Goal: Transaction & Acquisition: Obtain resource

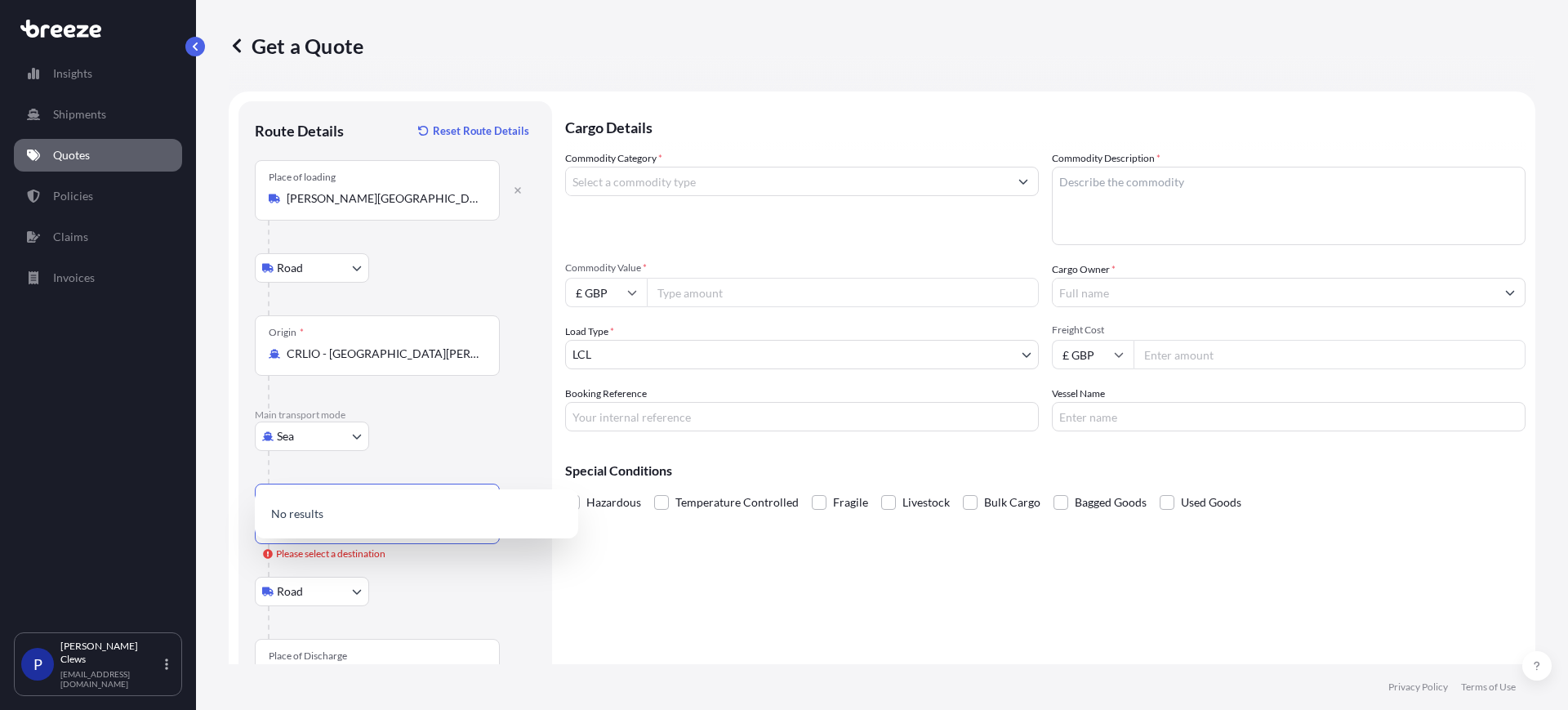
select select "Road"
select select "Sea"
select select "Road"
select select "1"
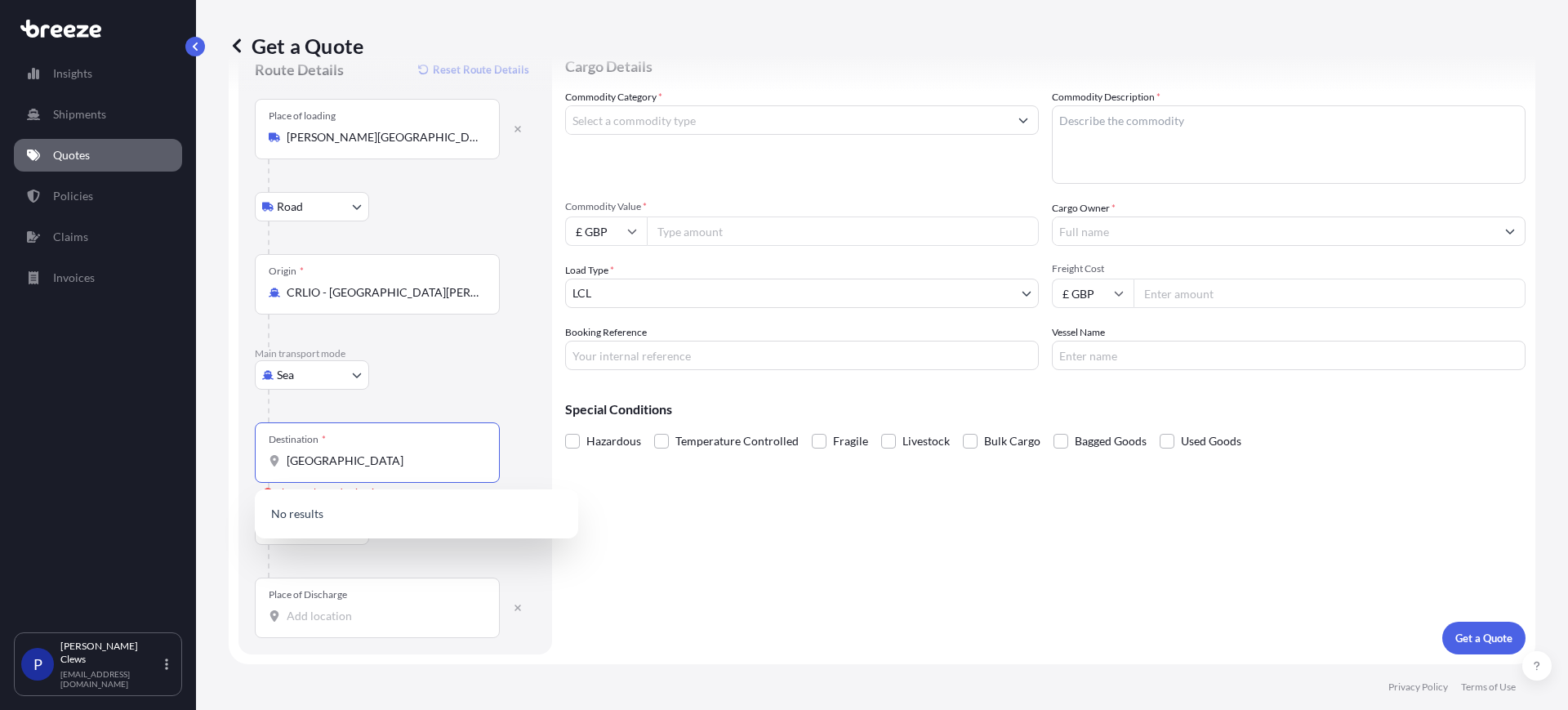
drag, startPoint x: 359, startPoint y: 462, endPoint x: 231, endPoint y: 463, distance: 128.0
click at [231, 463] on form "Route Details Reset Route Details Place of loading [PERSON_NAME][GEOGRAPHIC_DAT…" at bounding box center [882, 347] width 1307 height 634
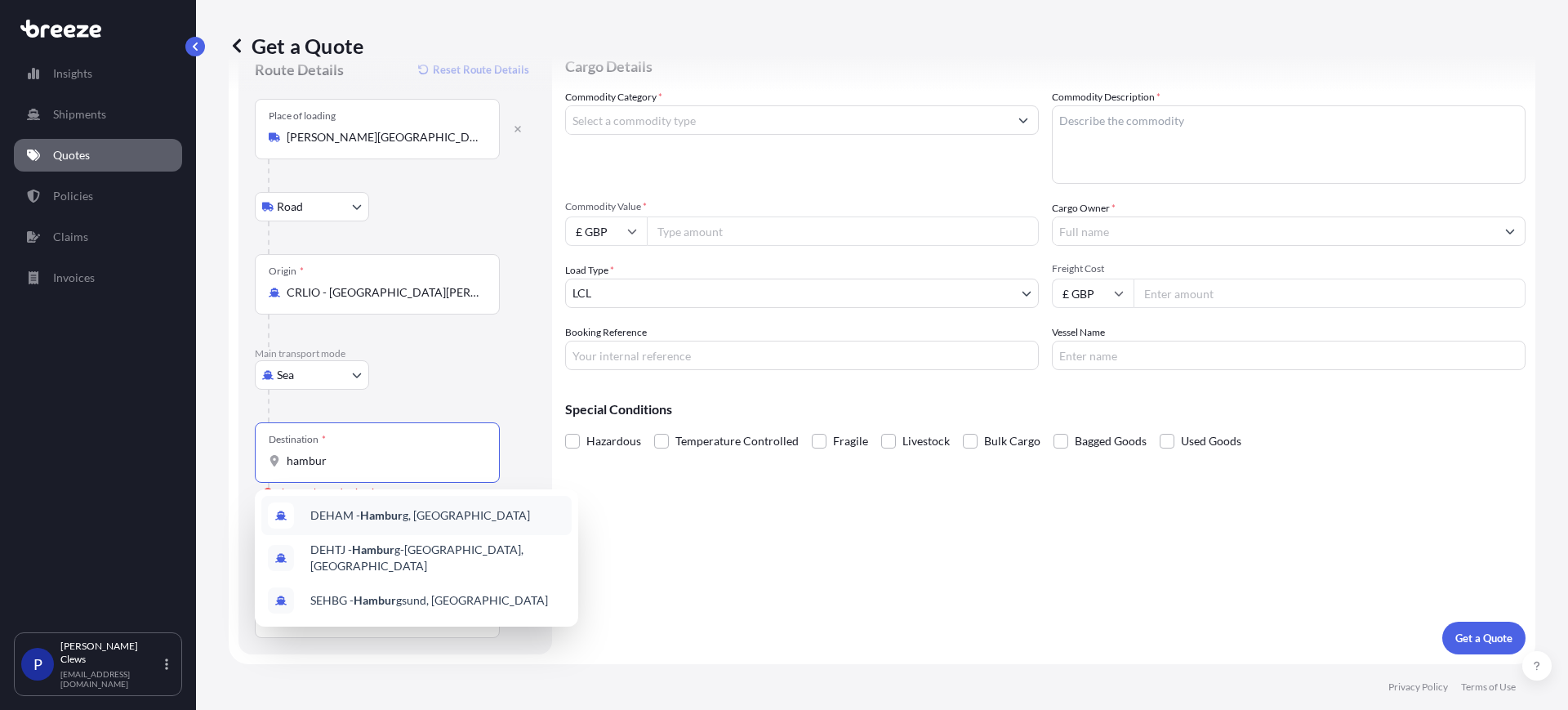
click at [417, 517] on span "DEHAM - Hambur g, [GEOGRAPHIC_DATA]" at bounding box center [420, 515] width 220 height 16
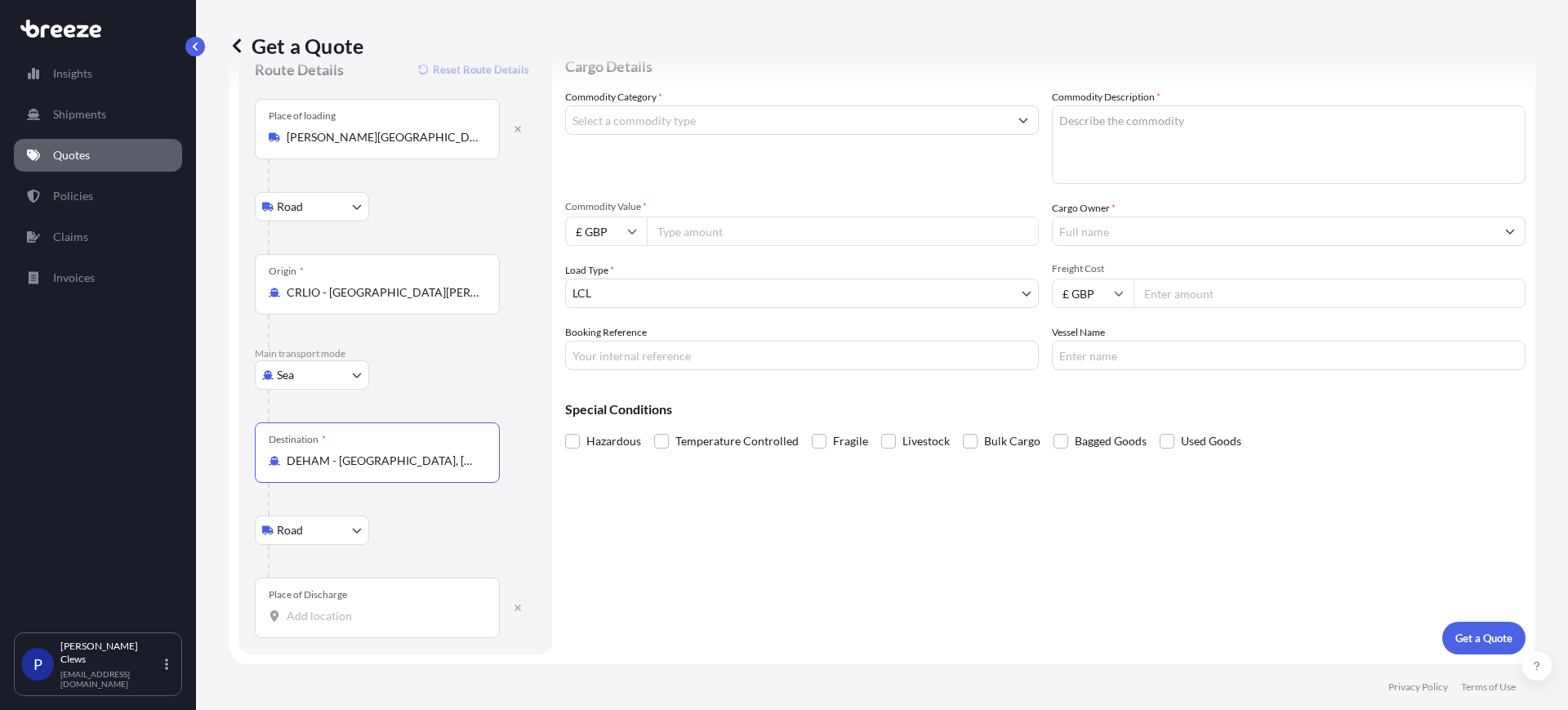
type input "DEHAM - [GEOGRAPHIC_DATA], [GEOGRAPHIC_DATA]"
click at [339, 617] on input "Place of Discharge" at bounding box center [383, 615] width 193 height 16
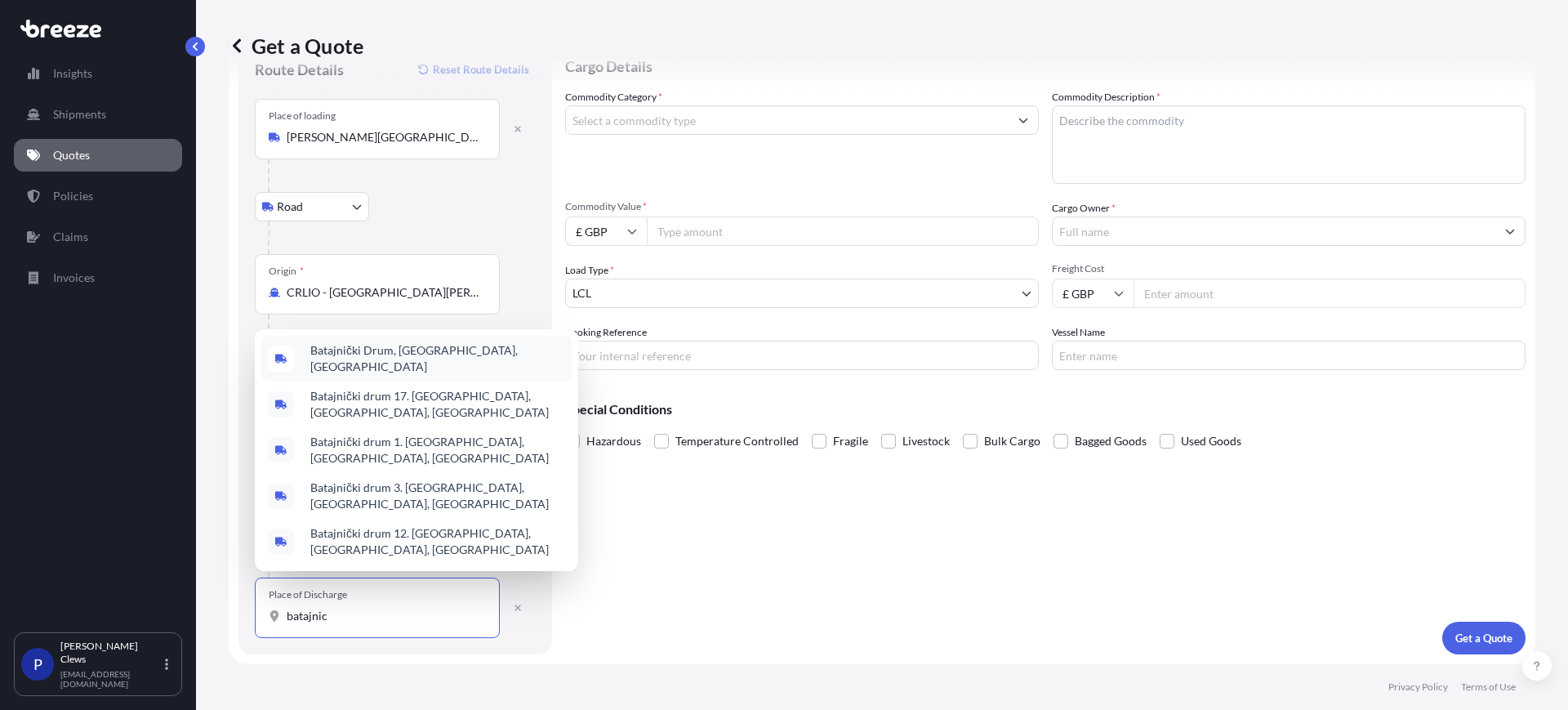
click at [402, 375] on span "Batajnički Drum, [GEOGRAPHIC_DATA], [GEOGRAPHIC_DATA]" at bounding box center [437, 358] width 255 height 33
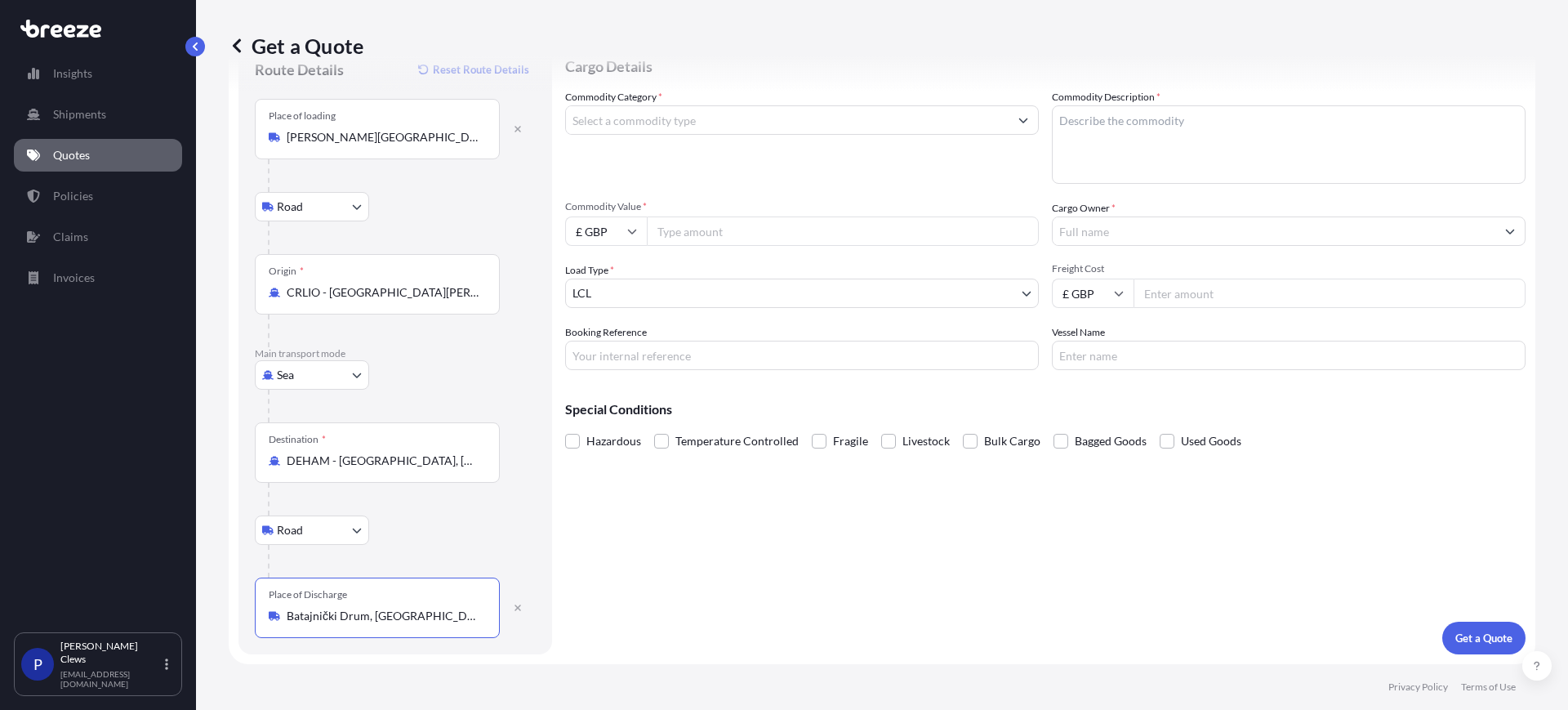
type input "Batajnički Drum, [GEOGRAPHIC_DATA], [GEOGRAPHIC_DATA]"
click at [706, 126] on input "Commodity Category *" at bounding box center [787, 119] width 443 height 29
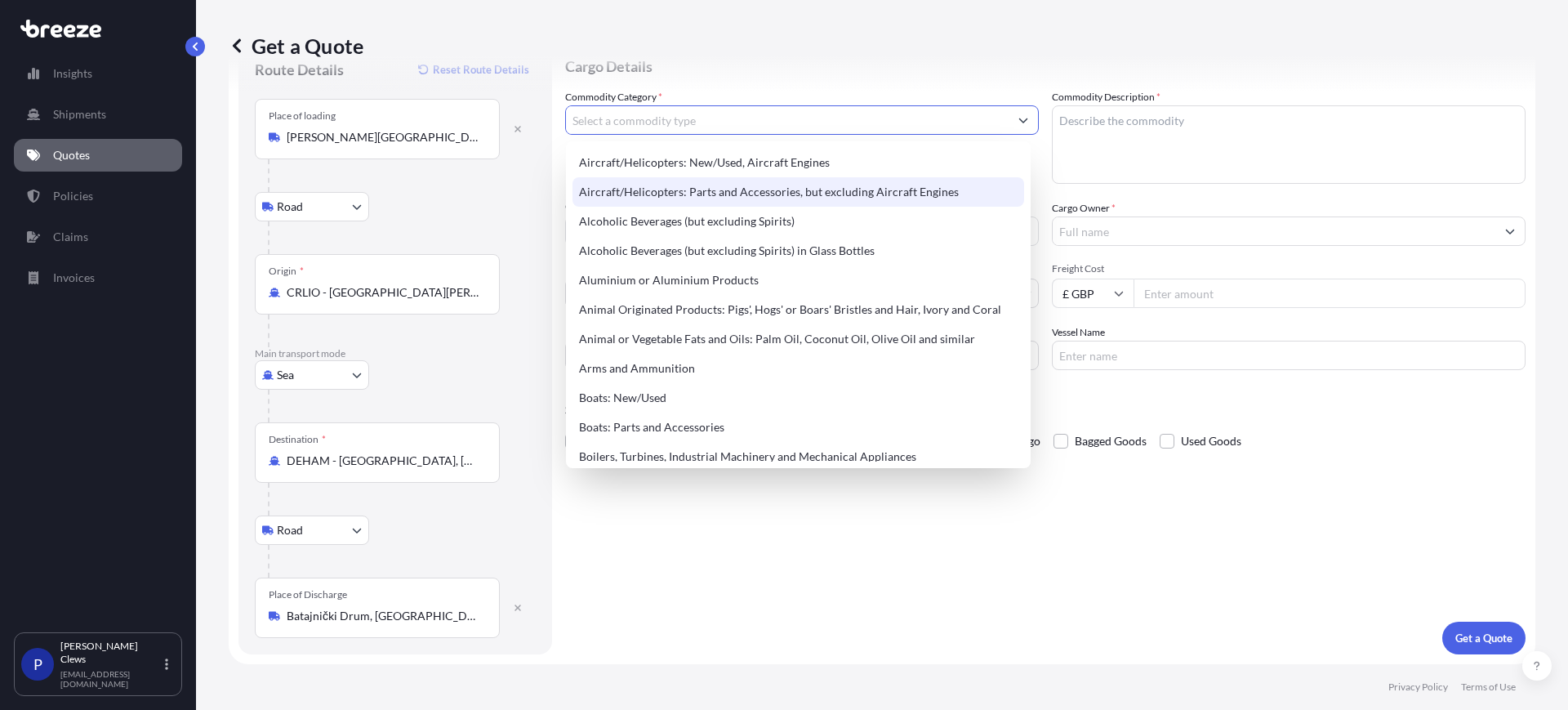
click at [700, 181] on div "Aircraft/Helicopters: Parts and Accessories, but excluding Aircraft Engines" at bounding box center [798, 192] width 451 height 29
type input "Aircraft/Helicopters: Parts and Accessories, but excluding Aircraft Engines"
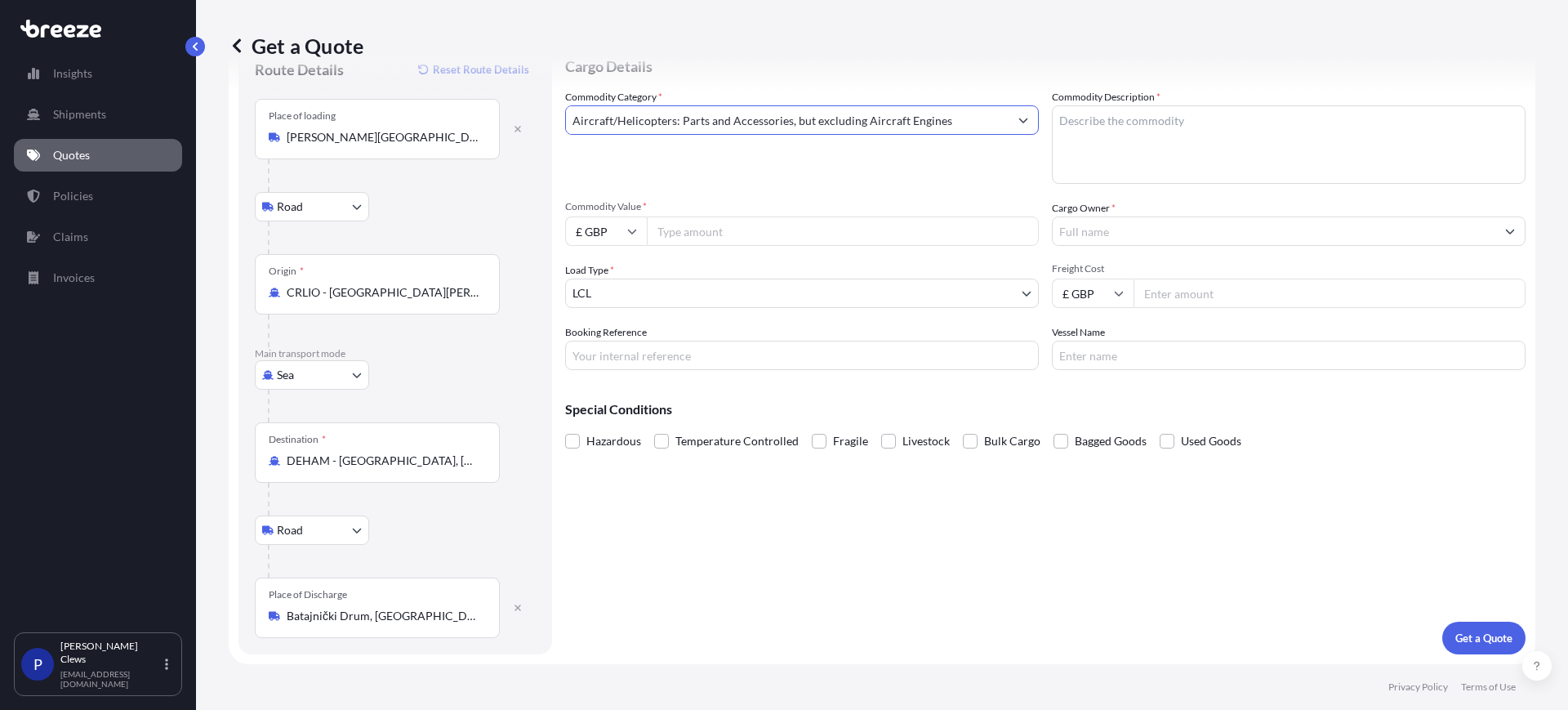
click at [1079, 123] on textarea "Commodity Description *" at bounding box center [1289, 144] width 474 height 78
type textarea "a"
type textarea "AIRCRAFT PARTS"
click at [917, 218] on input "Commodity Value *" at bounding box center [842, 230] width 392 height 29
drag, startPoint x: 590, startPoint y: 226, endPoint x: 617, endPoint y: 226, distance: 27.0
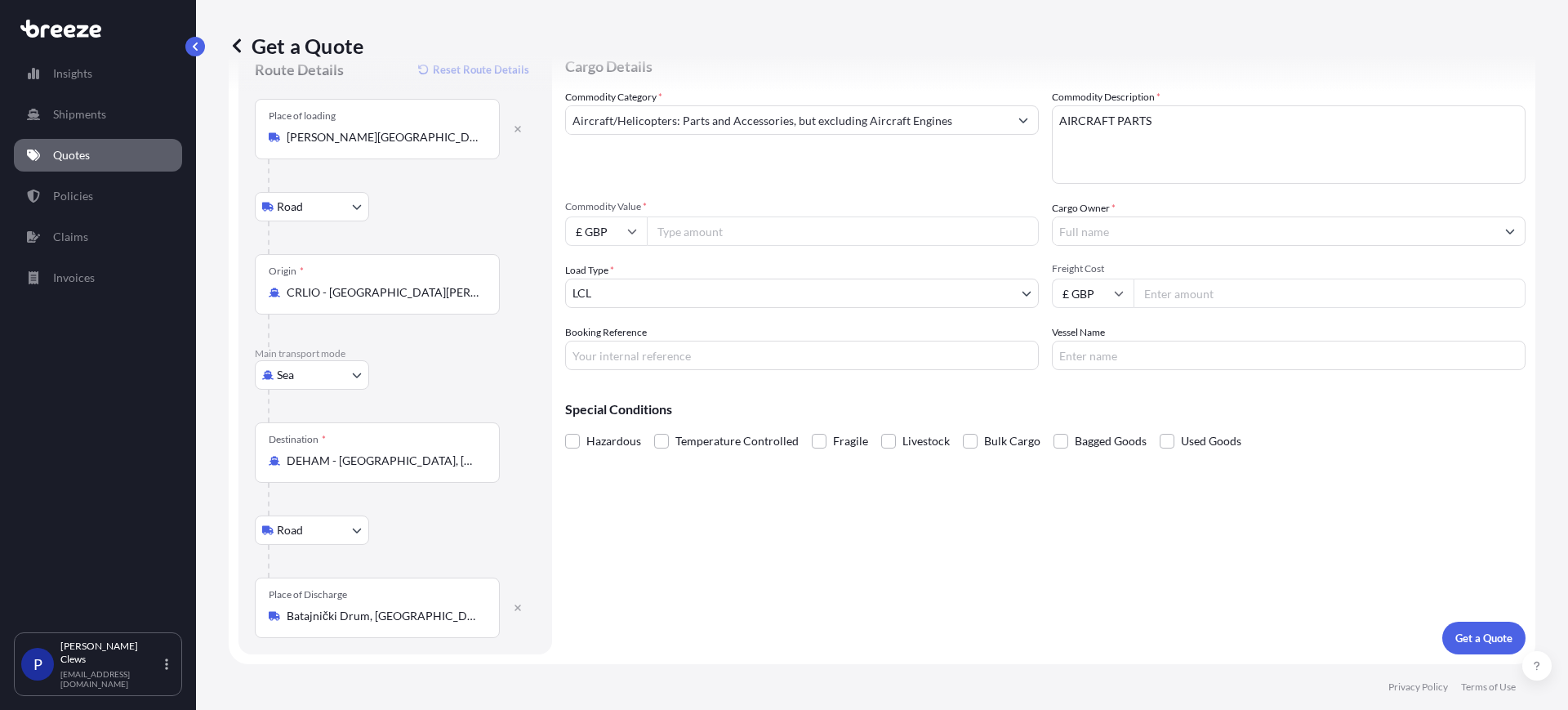
click at [591, 226] on input "£ GBP" at bounding box center [605, 230] width 82 height 29
click at [606, 341] on div "$ USD" at bounding box center [605, 344] width 69 height 31
type input "$ USD"
click at [683, 219] on input "Commodity Value *" at bounding box center [842, 230] width 392 height 29
type input "10000.00"
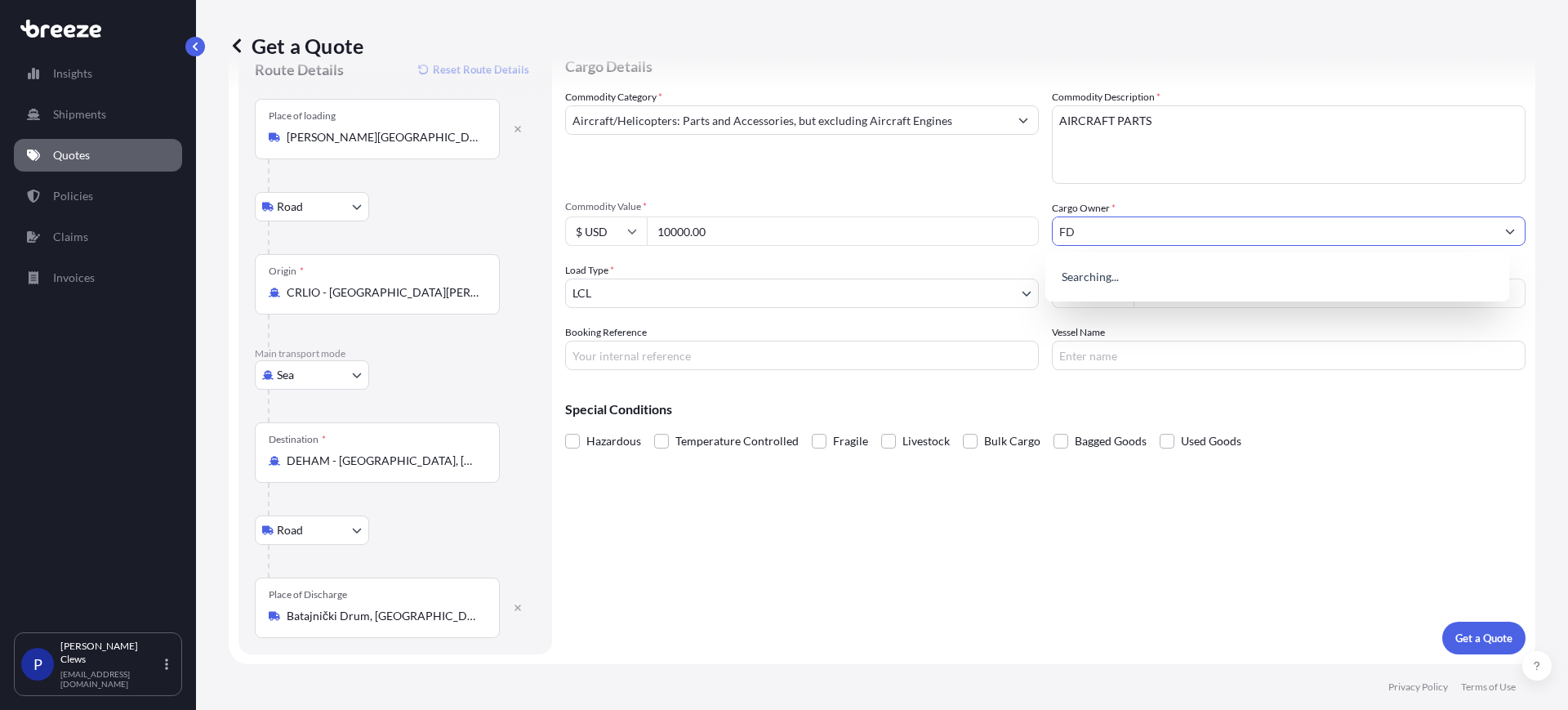
type input "F"
type input "AVIAPOOL"
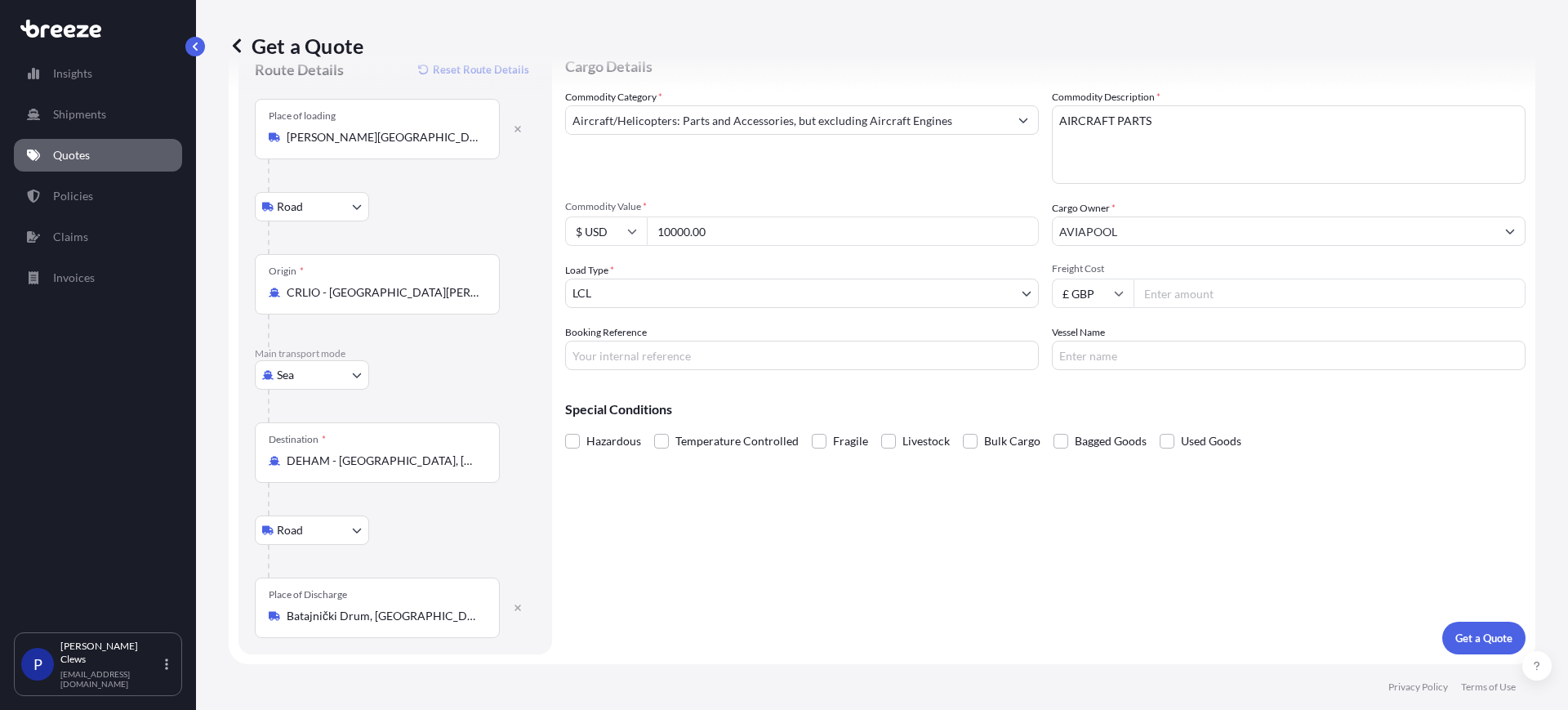
click at [1200, 301] on input "Freight Cost" at bounding box center [1329, 292] width 392 height 29
type input "1875"
drag, startPoint x: 1090, startPoint y: 554, endPoint x: 1453, endPoint y: 625, distance: 369.9
click at [1096, 553] on div "Cargo Details Commodity Category * Aircraft/Helicopters: Parts and Accessories,…" at bounding box center [1045, 347] width 961 height 614
click at [1469, 637] on p "Get a Quote" at bounding box center [1483, 638] width 57 height 16
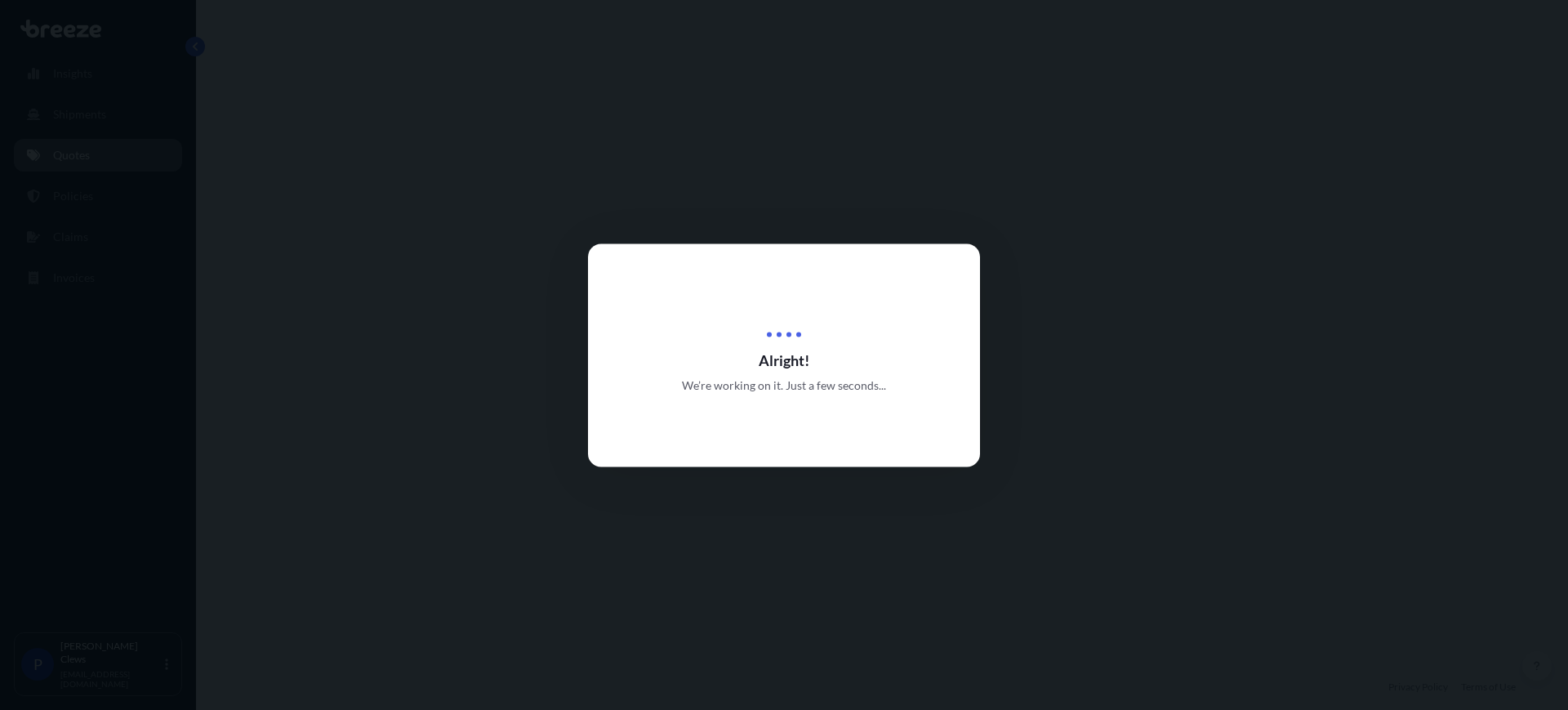
select select "Road"
select select "Sea"
select select "Road"
select select "1"
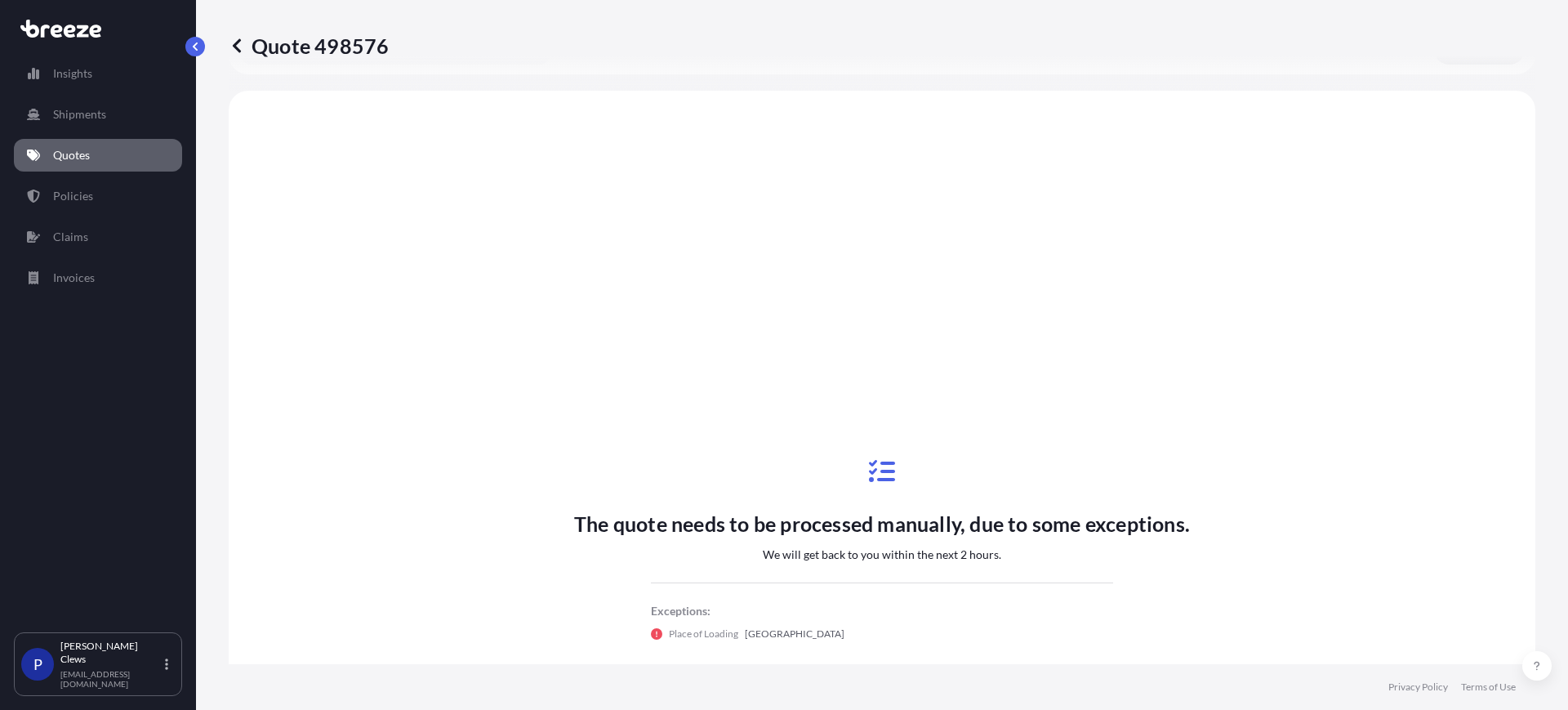
scroll to position [654, 0]
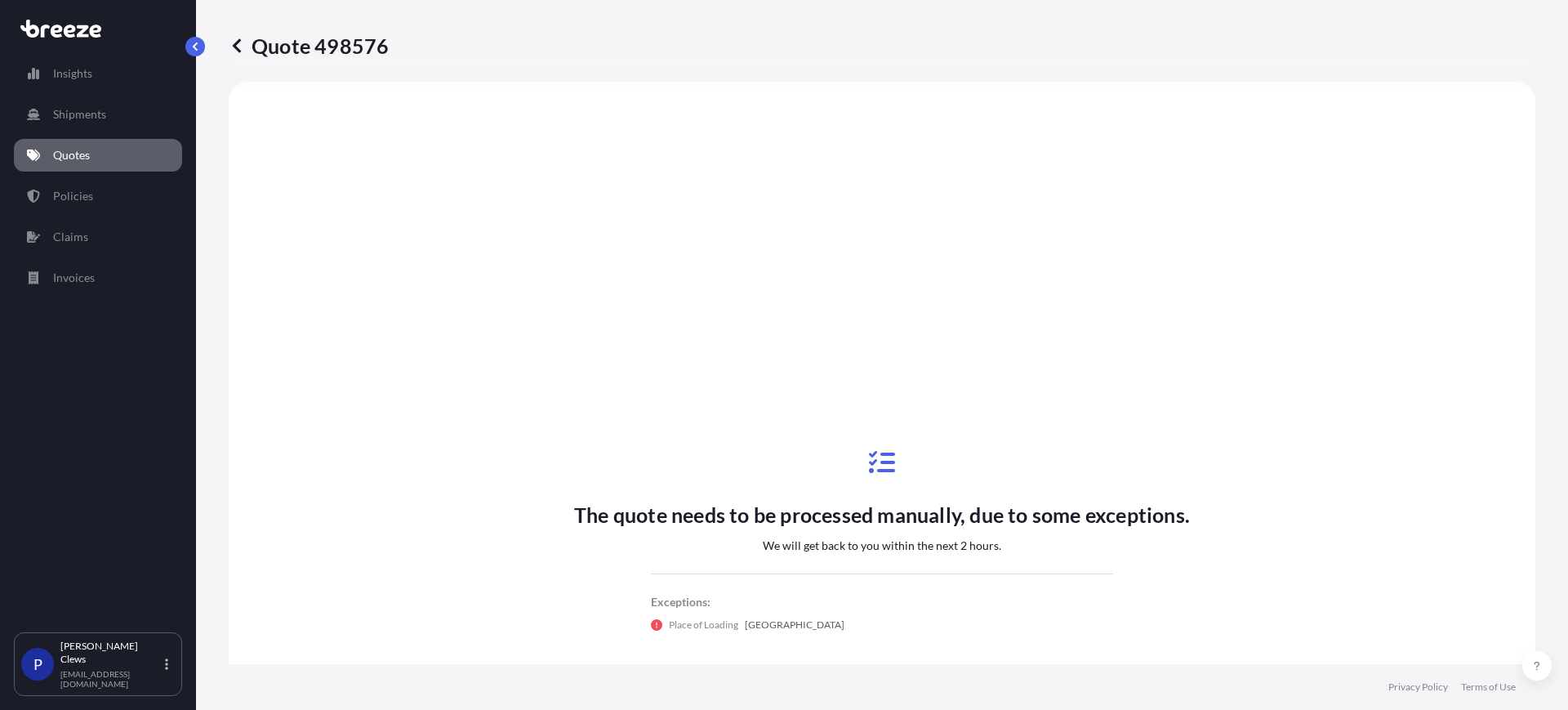
drag, startPoint x: 395, startPoint y: 48, endPoint x: 392, endPoint y: 39, distance: 9.5
click at [392, 39] on div "Quote 498576" at bounding box center [882, 46] width 1307 height 26
click at [389, 38] on div "Quote 498576" at bounding box center [882, 46] width 1307 height 26
click at [385, 47] on div "Quote 498576" at bounding box center [882, 46] width 1307 height 26
copy p "Quote 498576"
